Goal: Task Accomplishment & Management: Manage account settings

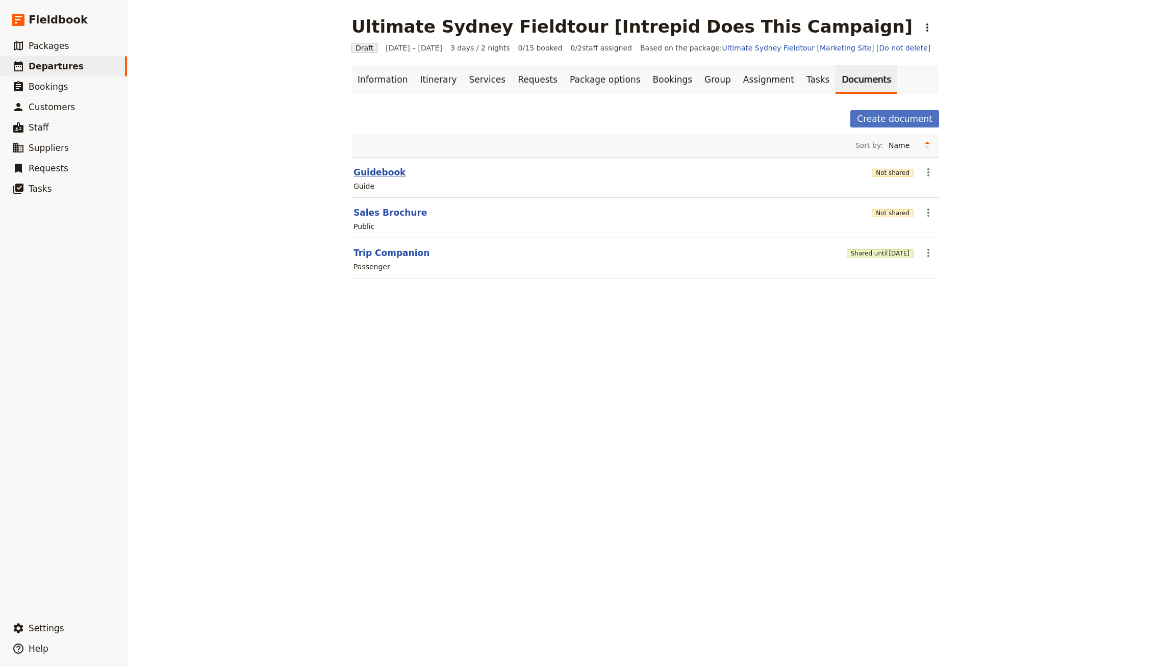
click at [371, 170] on button "Guidebook" at bounding box center [379, 172] width 52 height 12
select select "STAFF"
select select "RUN_SHEET"
select select "DEFAULT"
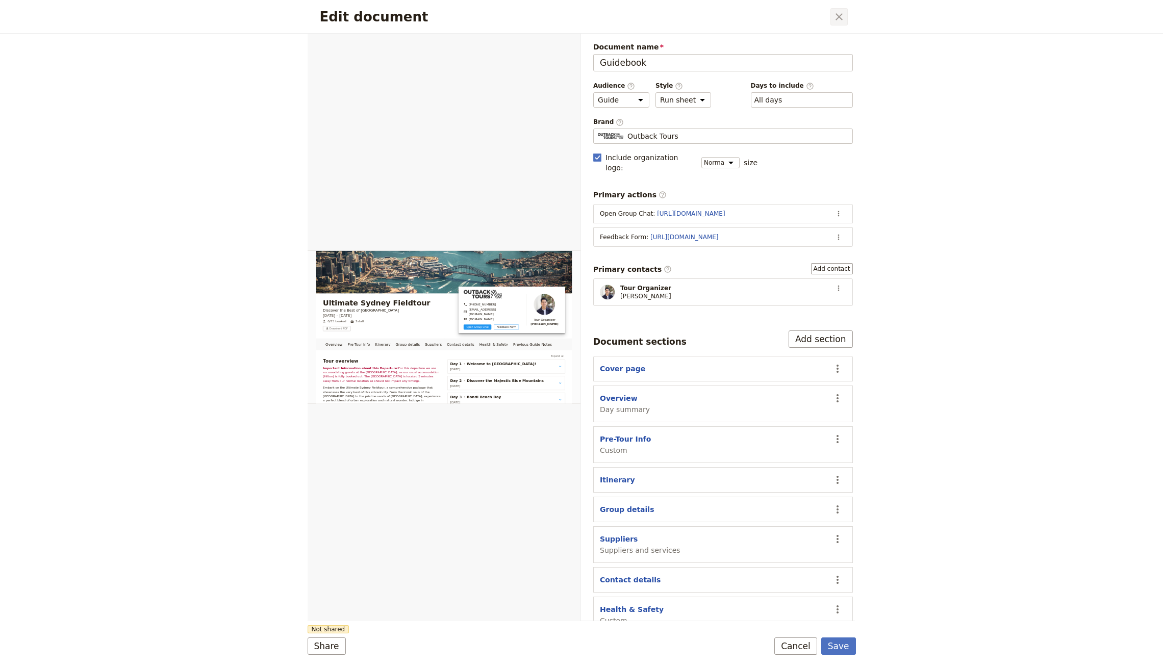
click at [847, 16] on button "​" at bounding box center [838, 16] width 17 height 17
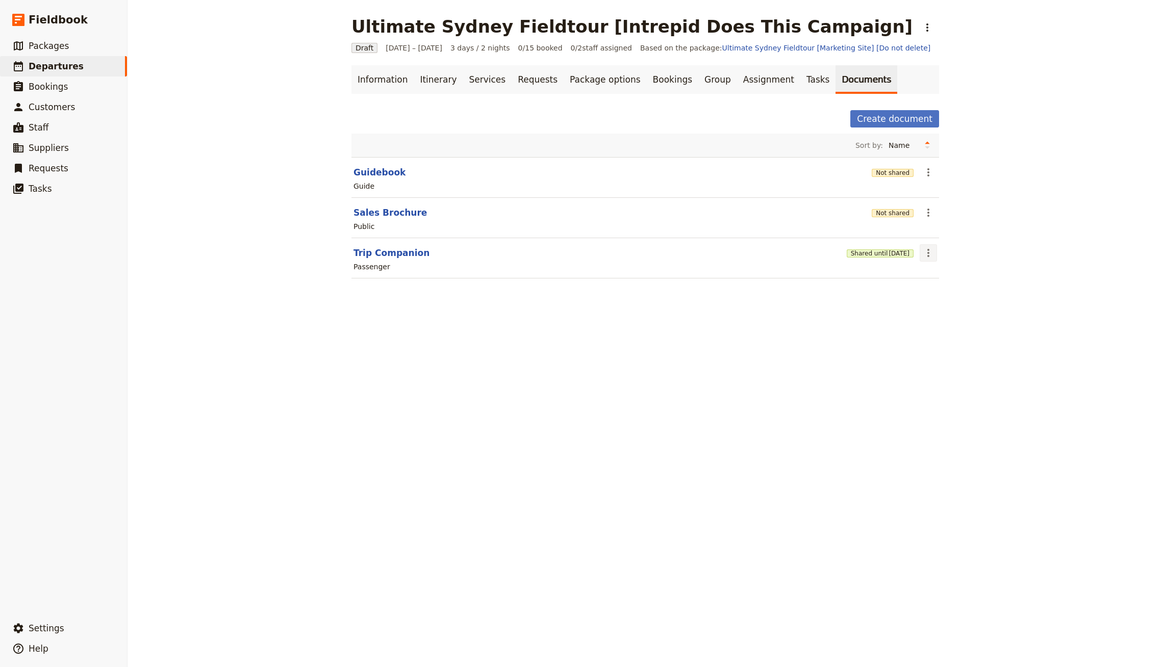
click at [922, 249] on icon "Actions" at bounding box center [928, 253] width 12 height 12
click at [888, 254] on span "[DATE]" at bounding box center [898, 253] width 21 height 8
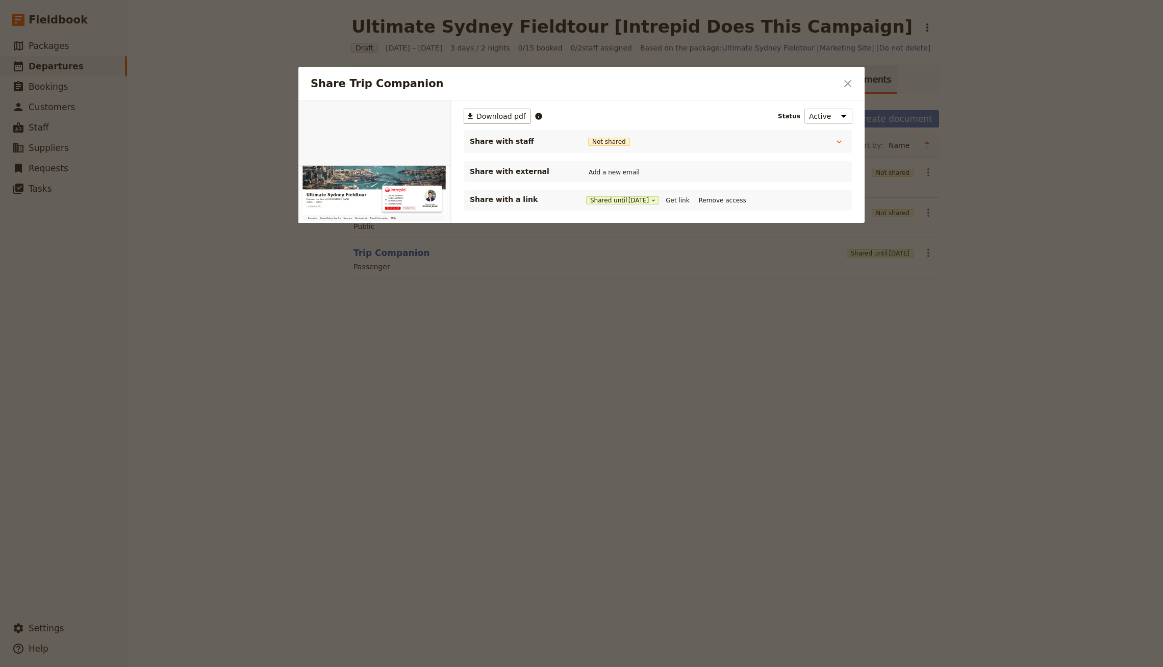
click at [987, 239] on div at bounding box center [581, 333] width 1163 height 667
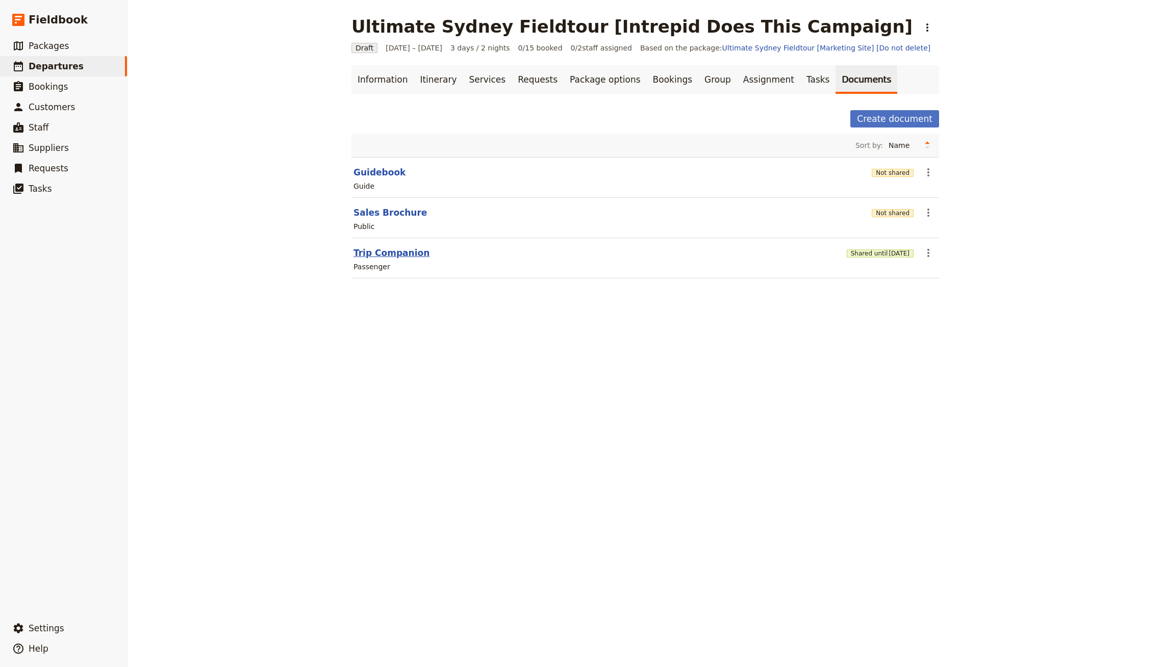
click at [377, 249] on button "Trip Companion" at bounding box center [391, 253] width 76 height 12
select select "PASSENGER"
select select "RUN_SHEET"
select select "DEFAULT"
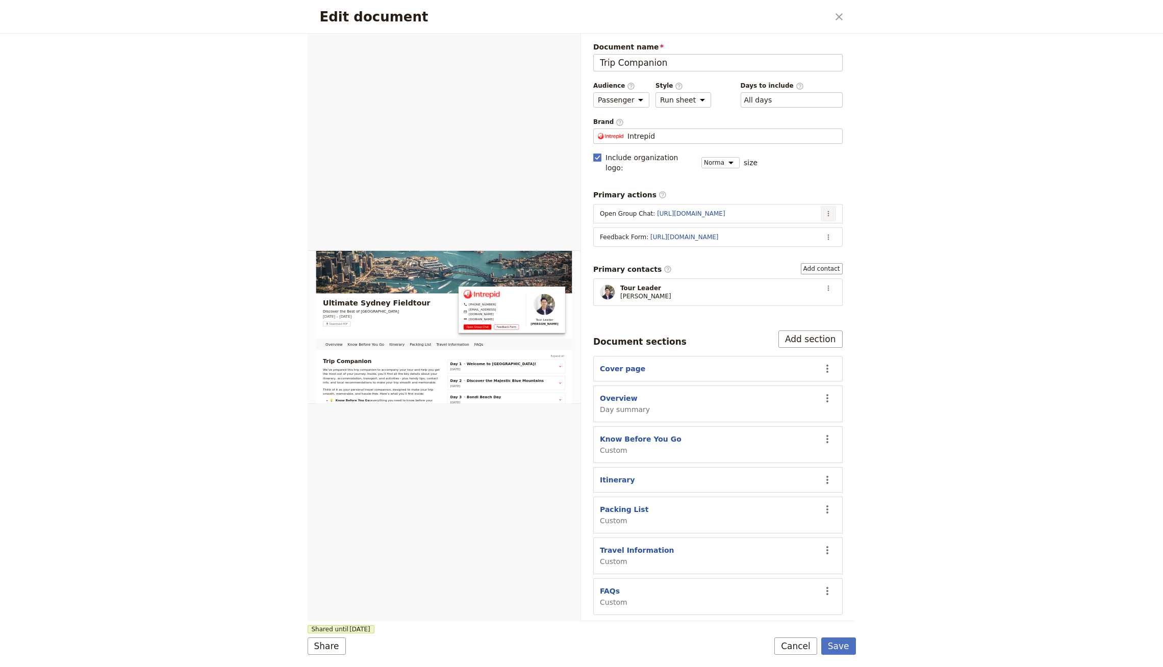
click at [828, 207] on button "​" at bounding box center [828, 213] width 15 height 15
click at [796, 223] on span "Edit action" at bounding box center [788, 223] width 83 height 10
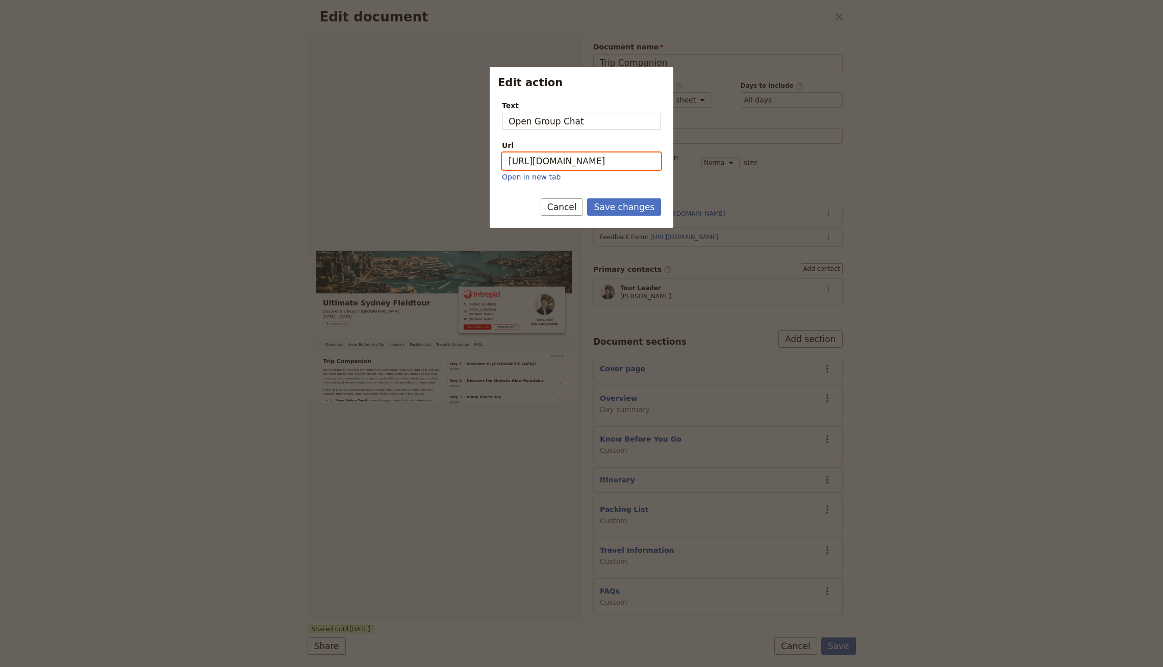
click at [615, 164] on input "[URL][DOMAIN_NAME]" at bounding box center [581, 160] width 159 height 17
paste input ".[DOMAIN_NAME][URL]"
type input "[URL][DOMAIN_NAME]"
click at [626, 208] on button "Save changes" at bounding box center [624, 206] width 74 height 17
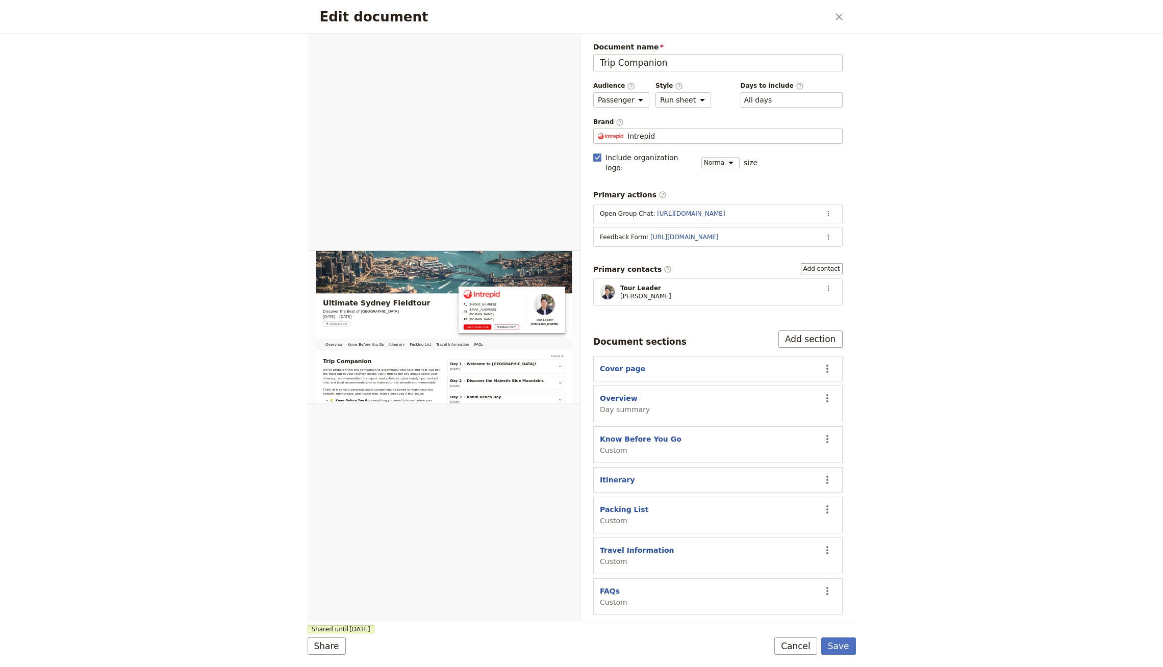
click at [847, 656] on form "Overview Know Before You Go Itinerary Packing List Travel Information FAQs Web …" at bounding box center [582, 350] width 548 height 633
click at [847, 651] on button "Save" at bounding box center [838, 646] width 35 height 17
